Goal: Submit feedback/report problem

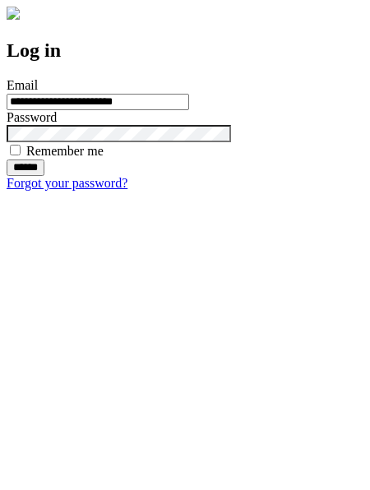
type input "**********"
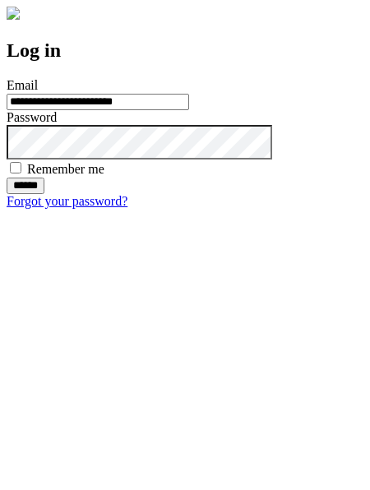
click at [44, 194] on input "******" at bounding box center [26, 186] width 38 height 16
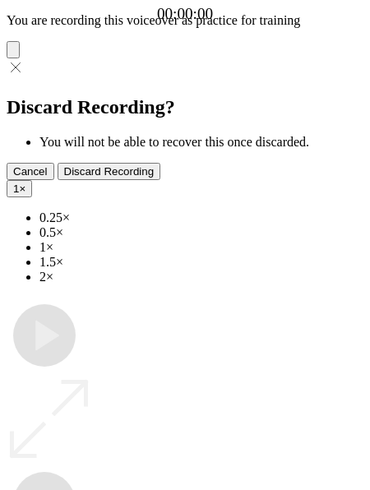
type input "**********"
